Goal: Contribute content: Add original content to the website for others to see

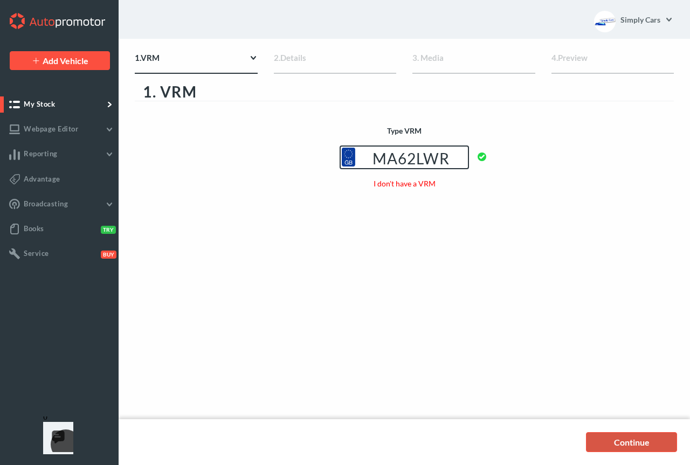
type input "MA62LWR"
click at [636, 446] on link "Continue" at bounding box center [631, 442] width 91 height 20
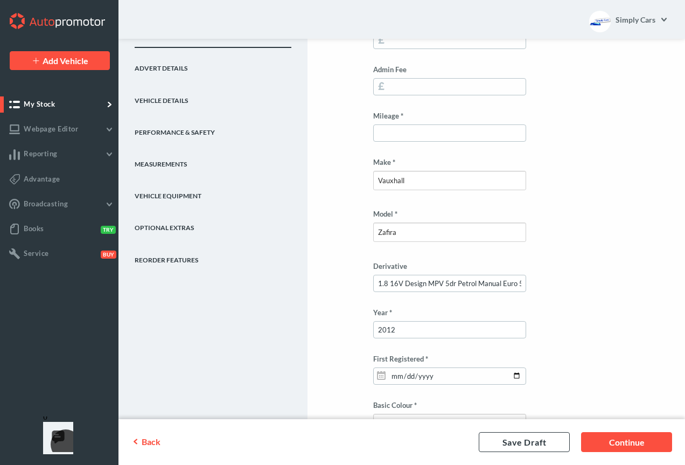
scroll to position [82, 0]
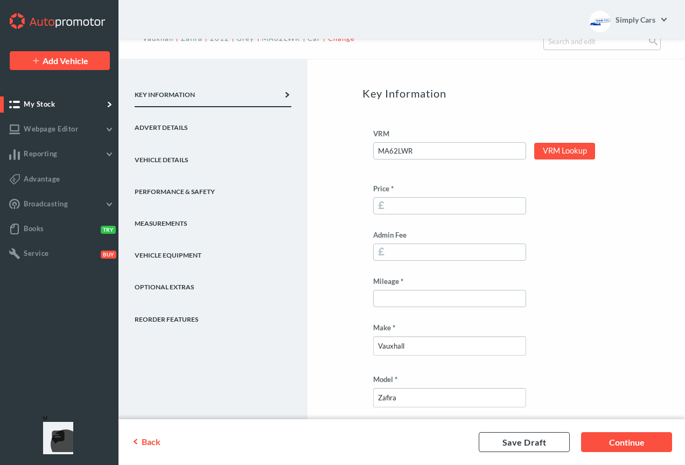
click at [400, 210] on input "Price *" at bounding box center [449, 205] width 153 height 17
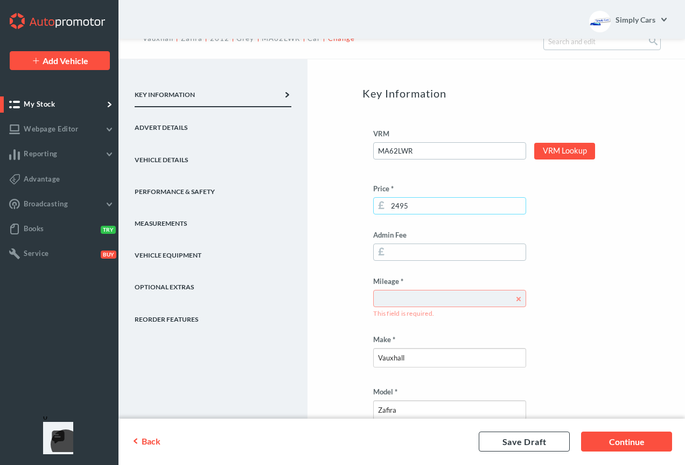
type input "2495"
click at [409, 302] on input "Mileage *" at bounding box center [449, 298] width 153 height 17
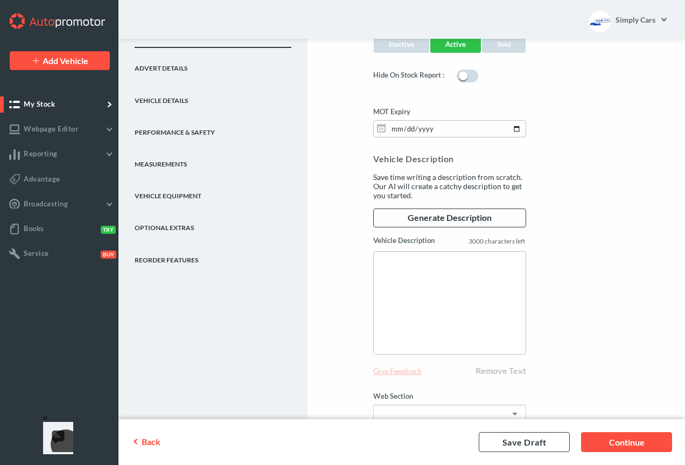
scroll to position [877, 0]
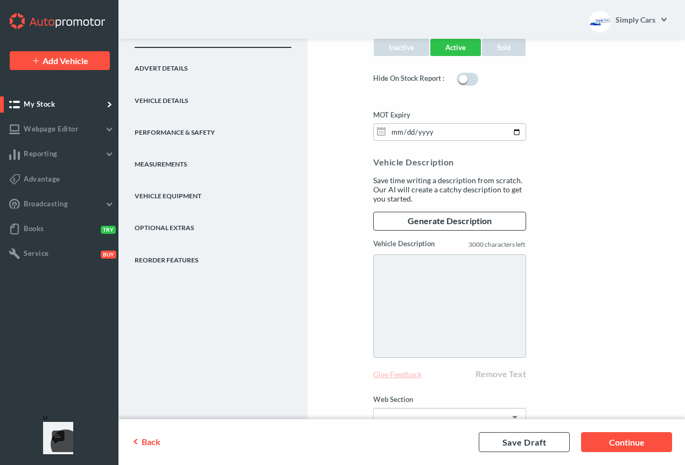
type input "111325"
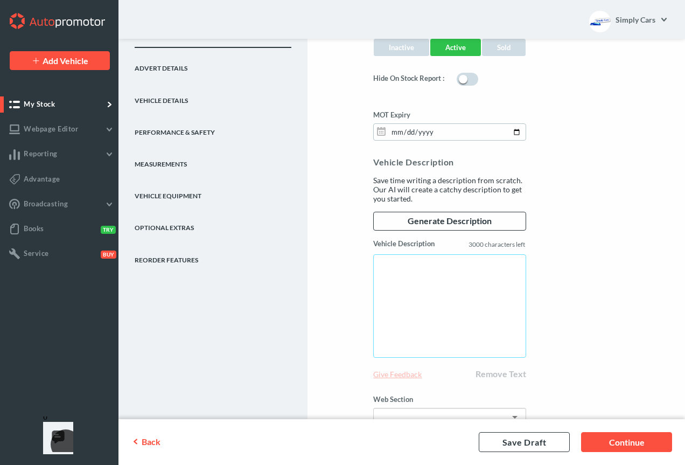
click at [390, 268] on textarea "Vehicle Description" at bounding box center [449, 305] width 153 height 103
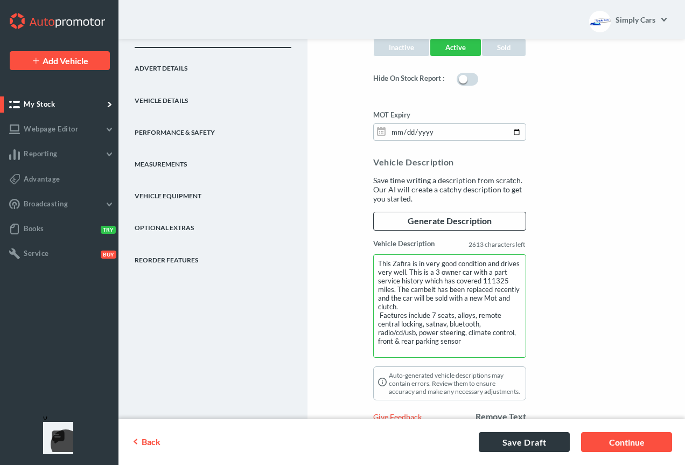
type textarea "This Zafira is in very good condition and drives very well. This is a 3 owner c…"
click at [513, 440] on link "Save Draft" at bounding box center [524, 442] width 91 height 20
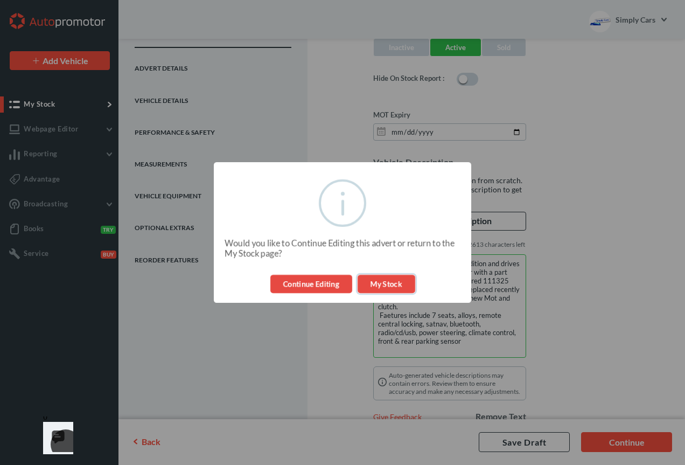
click at [373, 281] on button "My Stock" at bounding box center [387, 284] width 58 height 18
